Goal: Task Accomplishment & Management: Complete application form

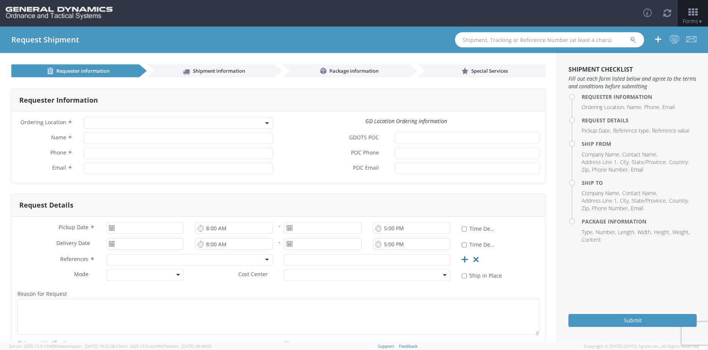
select select
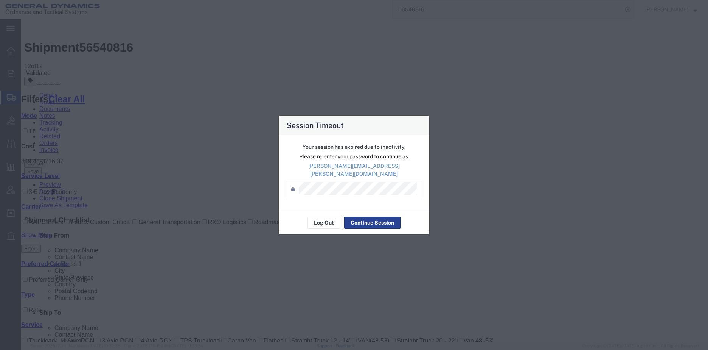
click at [365, 217] on button "Continue Session" at bounding box center [372, 222] width 56 height 12
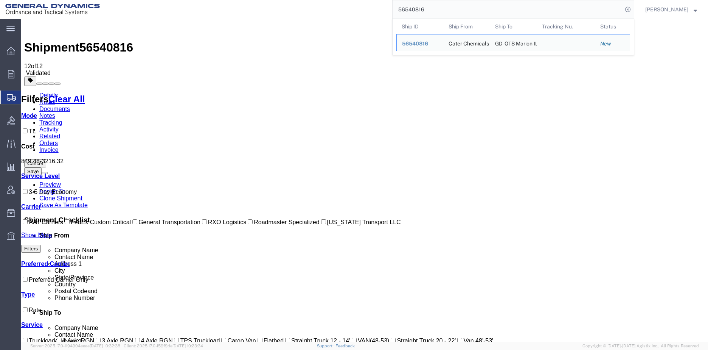
drag, startPoint x: 459, startPoint y: 4, endPoint x: 354, endPoint y: 6, distance: 105.6
click at [354, 6] on div "56540816 Ship ID Ship From Ship To Tracking Nu. Status Ship ID 56540816 Ship Fr…" at bounding box center [369, 9] width 529 height 19
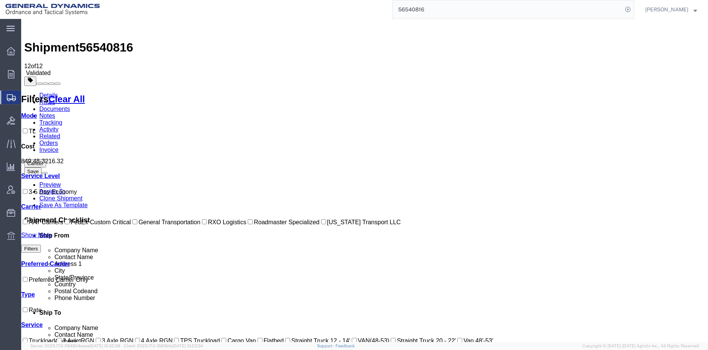
paste input "507"
type input "56550716"
click at [632, 10] on icon at bounding box center [628, 9] width 11 height 11
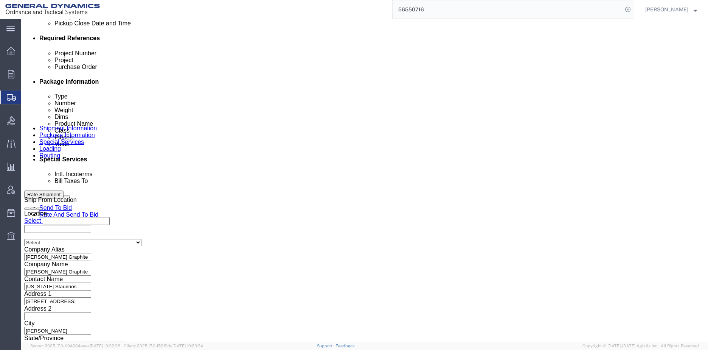
scroll to position [416, 0]
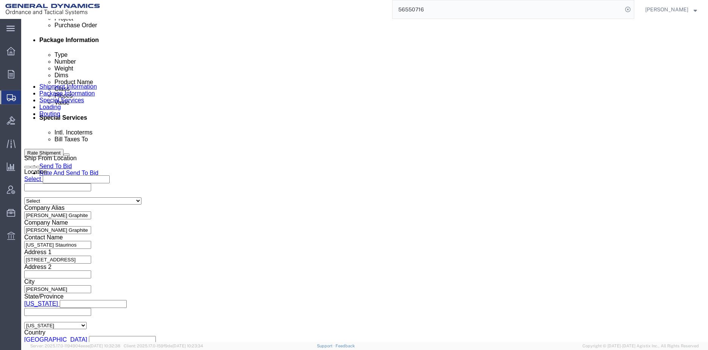
click select "Select Air Less than Truckload Multi-Leg Ocean Freight Rail Small Parcel Truckl…"
select select "LTL"
click select "Select Air Less than Truckload Multi-Leg Ocean Freight Rail Small Parcel Truckl…"
click input "text"
type input "na"
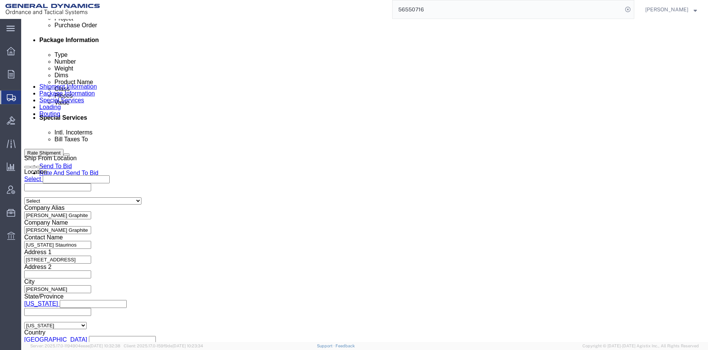
click input "text"
type input "na"
click input "text"
type input "115047"
click icon
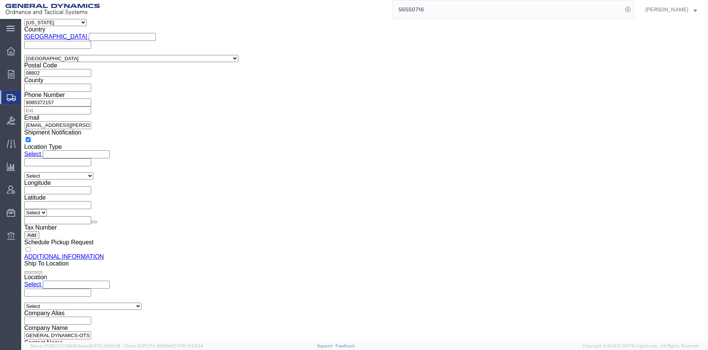
scroll to position [123, 0]
select select "IL"
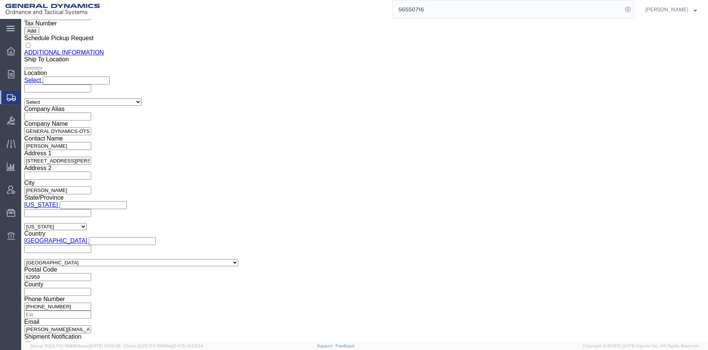
scroll to position [924, 0]
select select "IL"
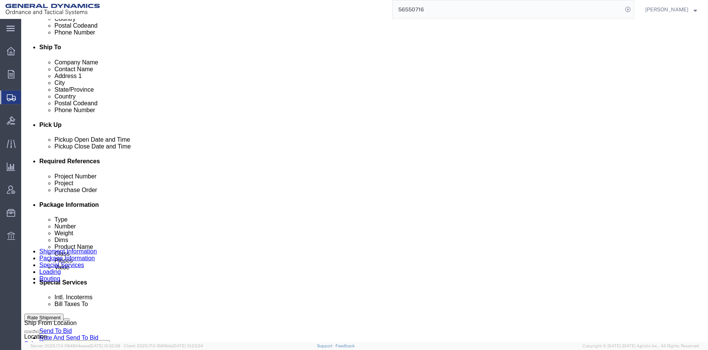
scroll to position [243, 0]
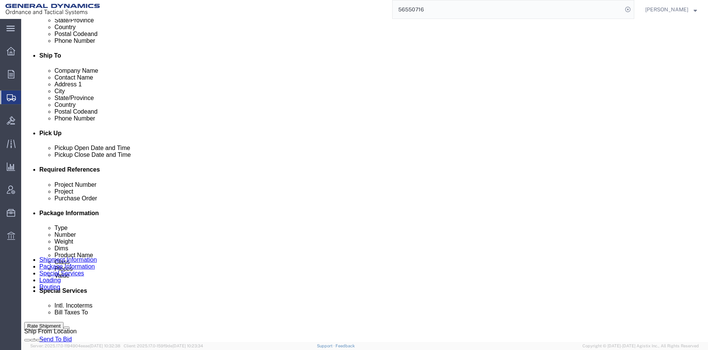
click select "Select Buyer Cost Center Department Operations Number Order Number Sales Person"
select select "DEPARTMENT"
click select "Select Buyer Cost Center Department Operations Number Order Number Sales Person"
click select "Select [GEOGRAPHIC_DATA] [GEOGRAPHIC_DATA] [GEOGRAPHIC_DATA] [GEOGRAPHIC_DATA] …"
select select "1763975"
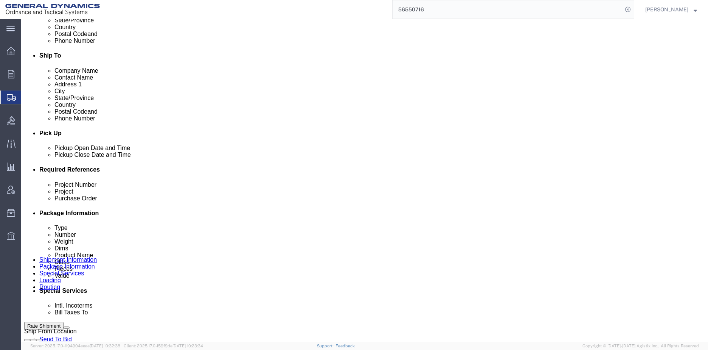
click select "Select [GEOGRAPHIC_DATA] [GEOGRAPHIC_DATA] [GEOGRAPHIC_DATA] [GEOGRAPHIC_DATA] …"
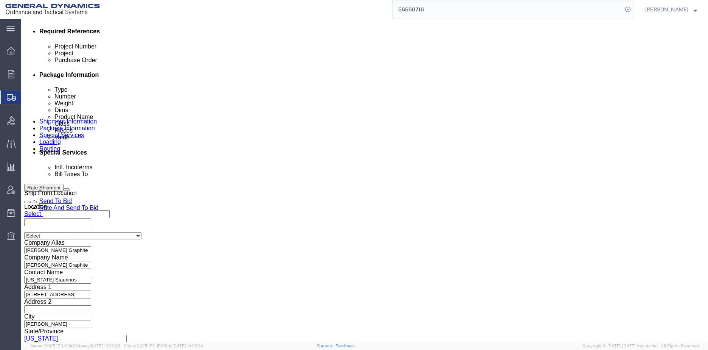
scroll to position [395, 0]
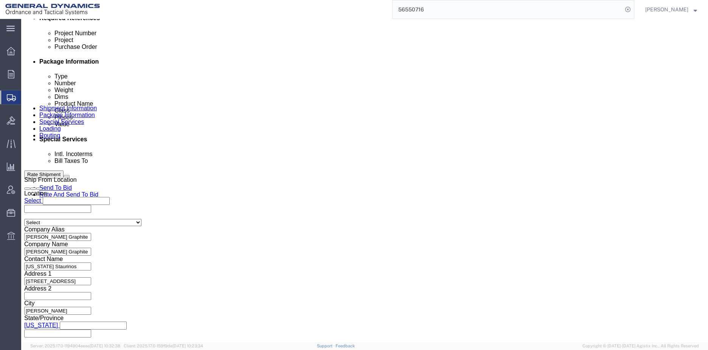
click button "Rate Shipment"
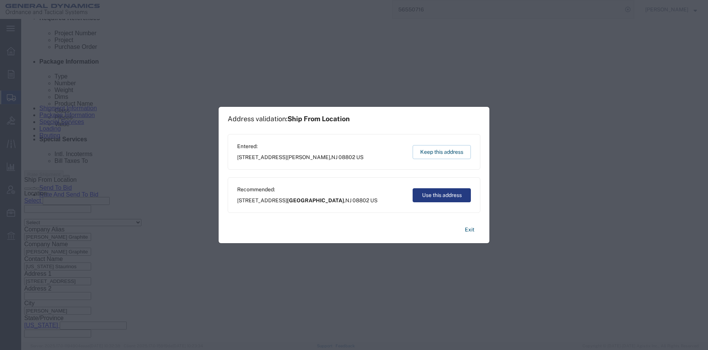
click at [446, 150] on button "Keep this address" at bounding box center [442, 152] width 58 height 14
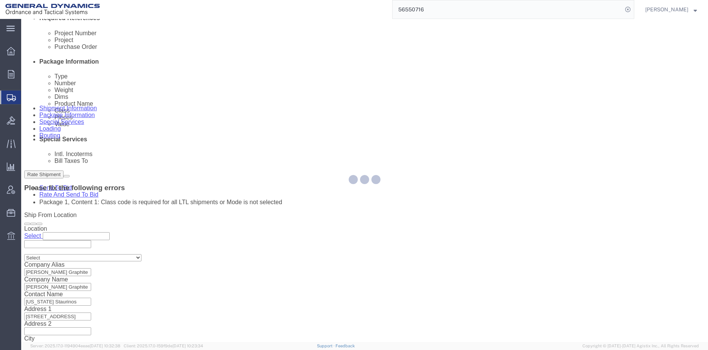
scroll to position [0, 0]
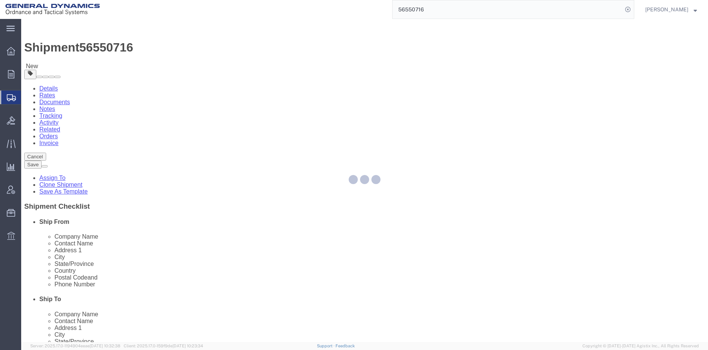
select select "PSNS"
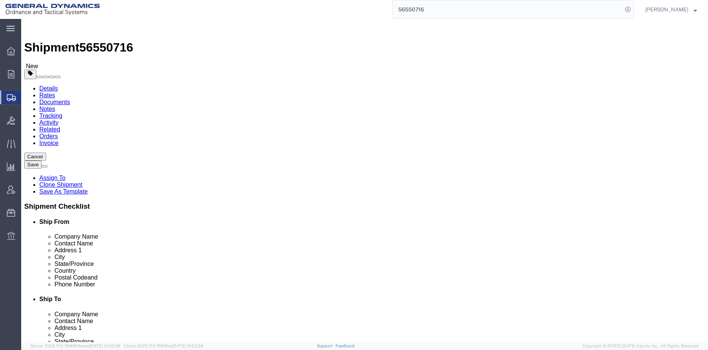
click dd "3.00 Drum"
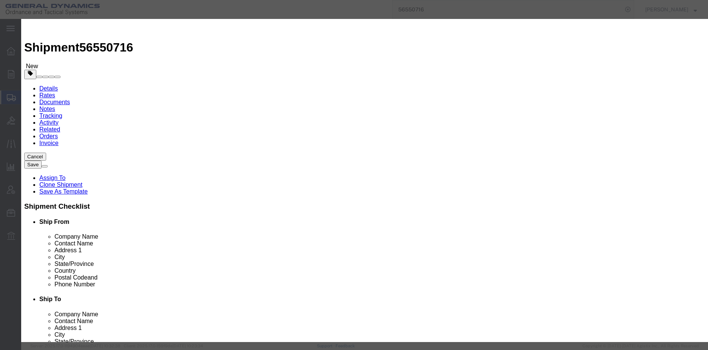
click textarea
type textarea "graphite"
click button "Save & Close"
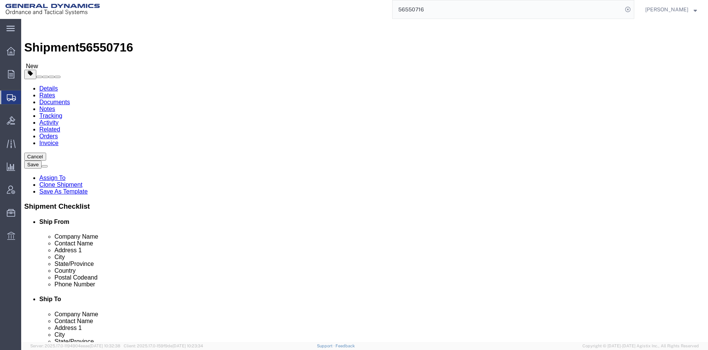
click button "Rate Shipment"
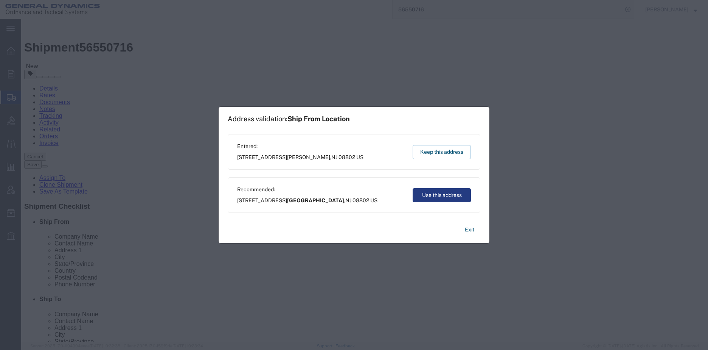
click at [454, 152] on button "Keep this address" at bounding box center [442, 152] width 58 height 14
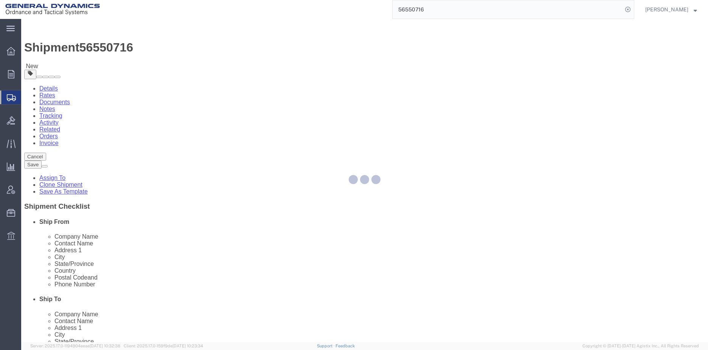
select select "PSNS"
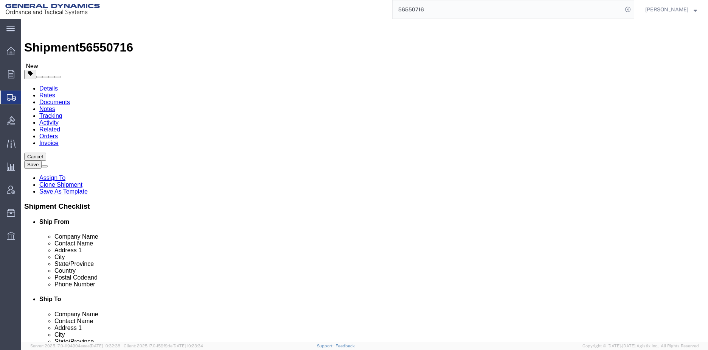
click dd "3.00 Drum"
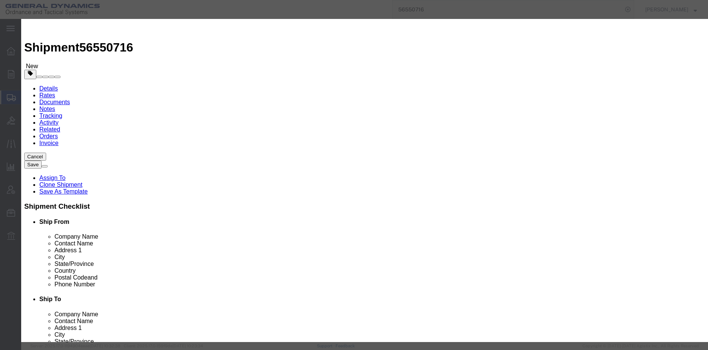
click select "Select 50 55 60 65 70 85 92.5 100 125 175 250 300 400"
select select "55"
click select "Select 50 55 60 65 70 85 92.5 100 125 175 250 300 400"
click button "Save & Close"
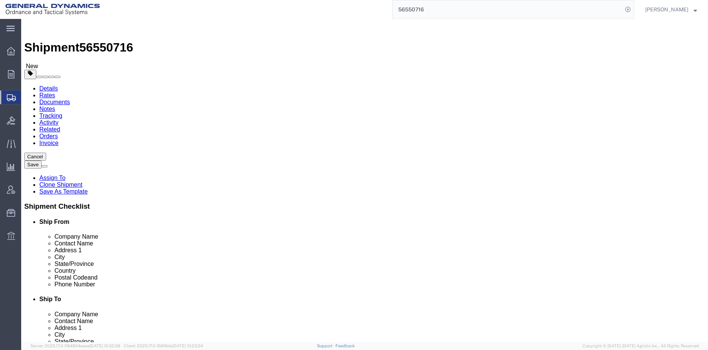
click button "Rate Shipment"
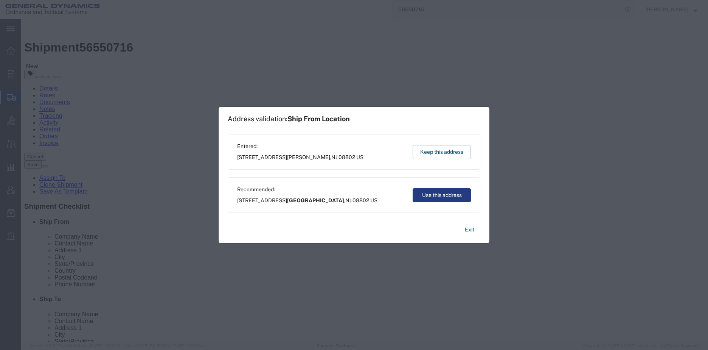
click at [447, 152] on button "Keep this address" at bounding box center [442, 152] width 58 height 14
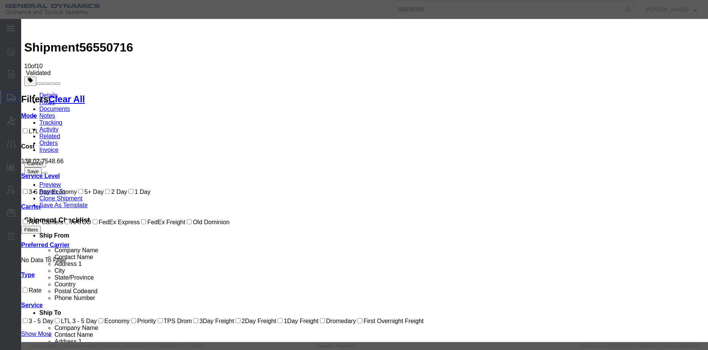
select select "12733"
select select "26503"
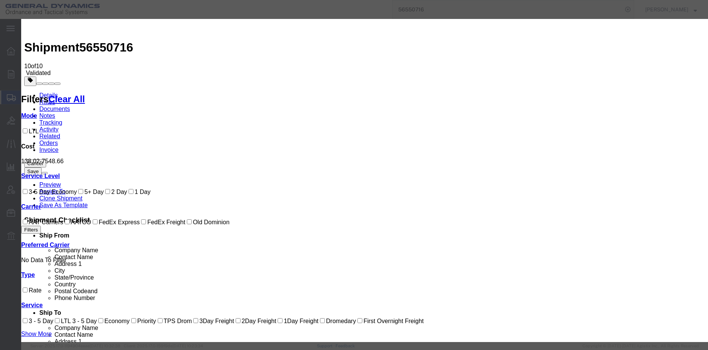
type input "1"
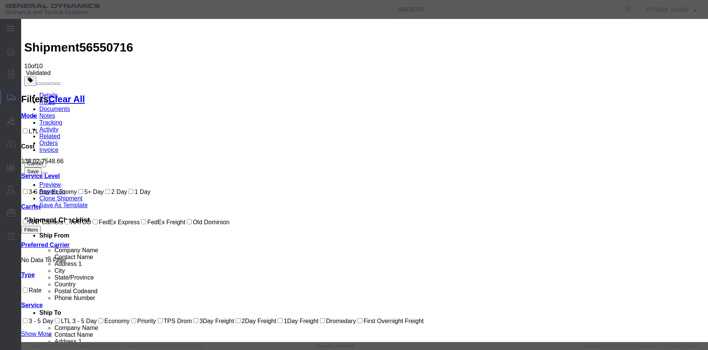
type input "[PERSON_NAME]"
type input "[PHONE_NUMBER]"
type input "[DATE]"
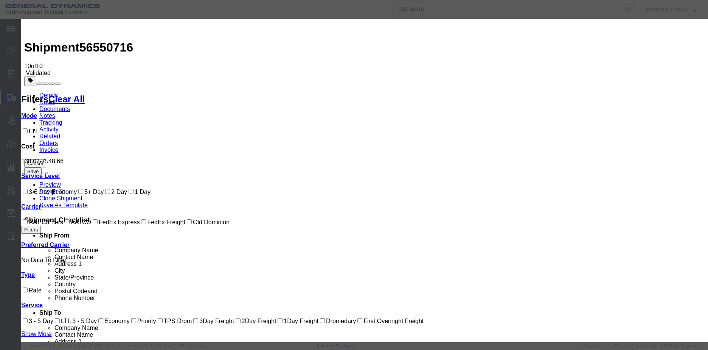
select select "1500"
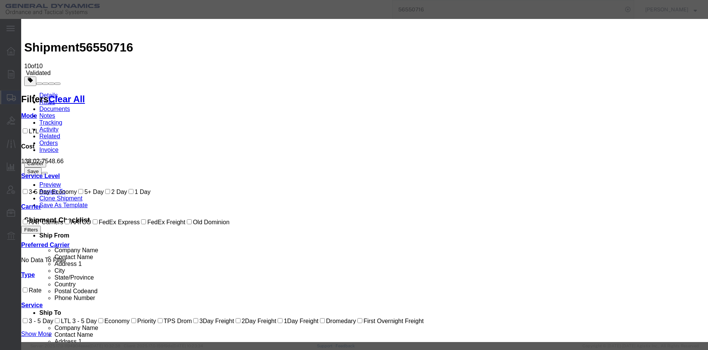
type input "082022025"
type input "[DATE]"
